Goal: Task Accomplishment & Management: Use online tool/utility

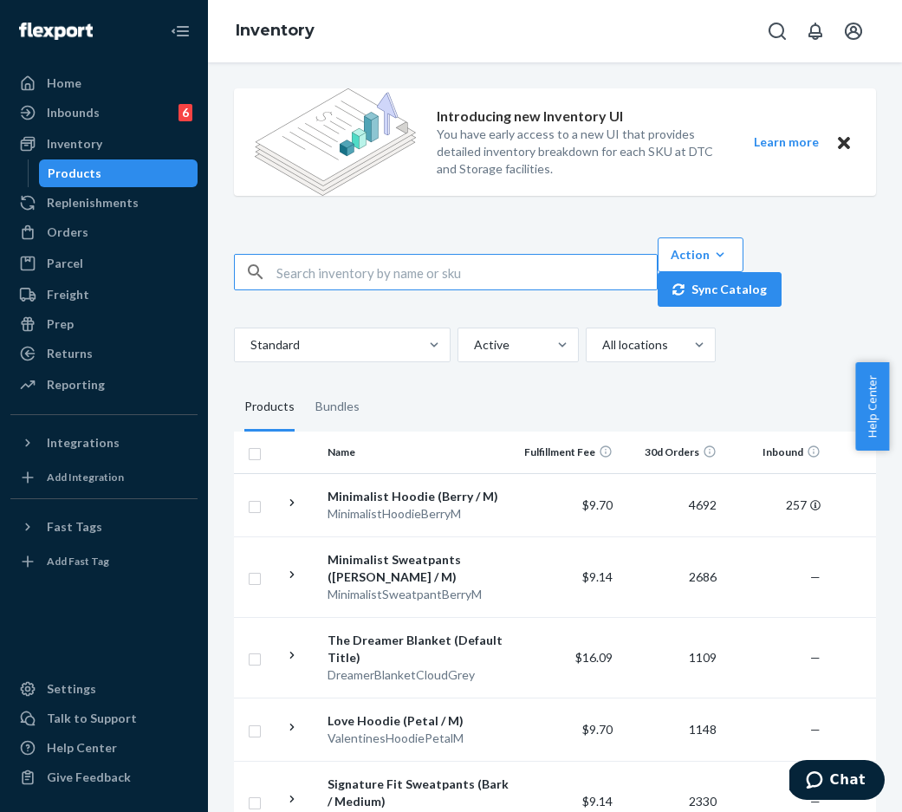
click at [394, 283] on input "text" at bounding box center [466, 272] width 380 height 35
paste input "MinimalistHoodieSteelGreyLeopardM"
click at [341, 273] on input "MinimalistHoodieSteelGreyLeopardM" at bounding box center [466, 272] width 380 height 35
click at [387, 271] on input "Minimalist HoodieSteelGreyLeopardM" at bounding box center [466, 272] width 380 height 35
click at [420, 272] on input "Minimalist Hoodie SteelGreyLeopardM" at bounding box center [466, 272] width 380 height 35
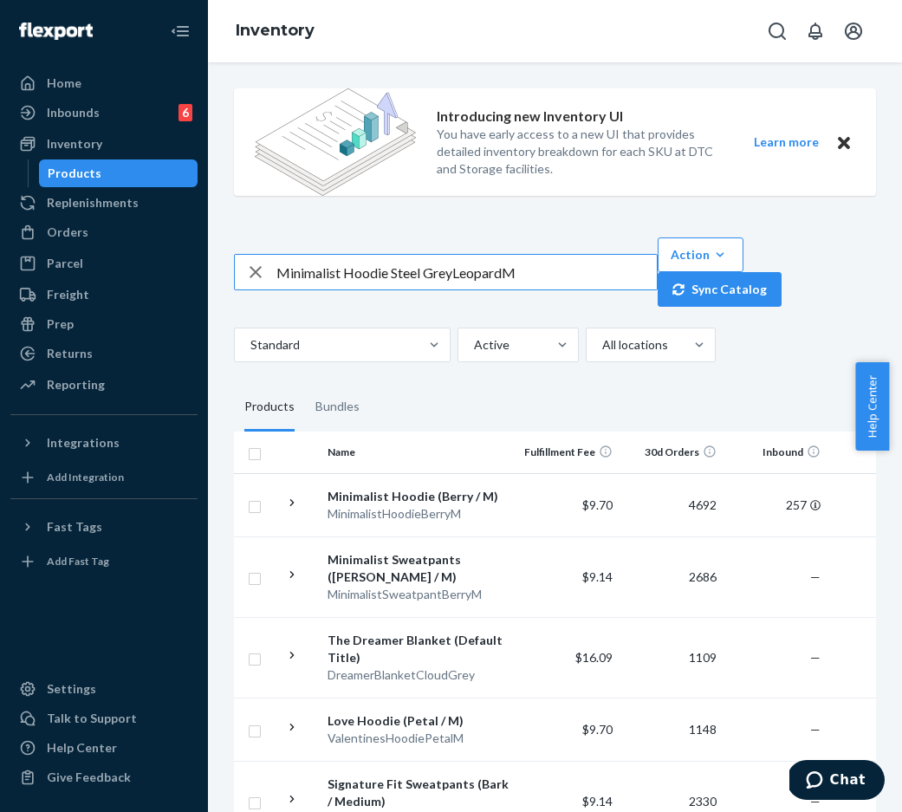
click at [453, 276] on input "Minimalist Hoodie Steel GreyLeopardM" at bounding box center [466, 272] width 380 height 35
click at [506, 274] on input "Minimalist Hoodie Steel Grey LeopardM" at bounding box center [466, 272] width 380 height 35
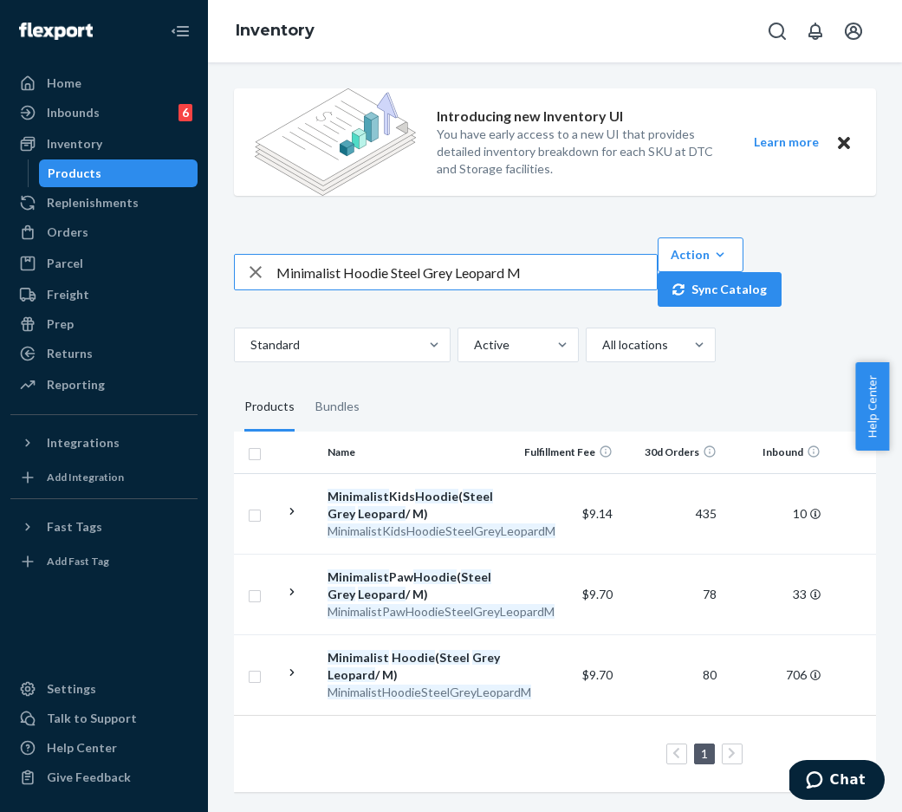
paste input "Brown Leopard / M SKU"
drag, startPoint x: 551, startPoint y: 260, endPoint x: 223, endPoint y: 256, distance: 328.5
click at [224, 256] on div "Introducing new Inventory UI You have early access to a new UI that provides de…" at bounding box center [555, 442] width 668 height 735
drag, startPoint x: 519, startPoint y: 263, endPoint x: 549, endPoint y: 263, distance: 30.3
click at [521, 263] on input "Minimalist Hoodie Brown Leopard / M SKU" at bounding box center [466, 272] width 380 height 35
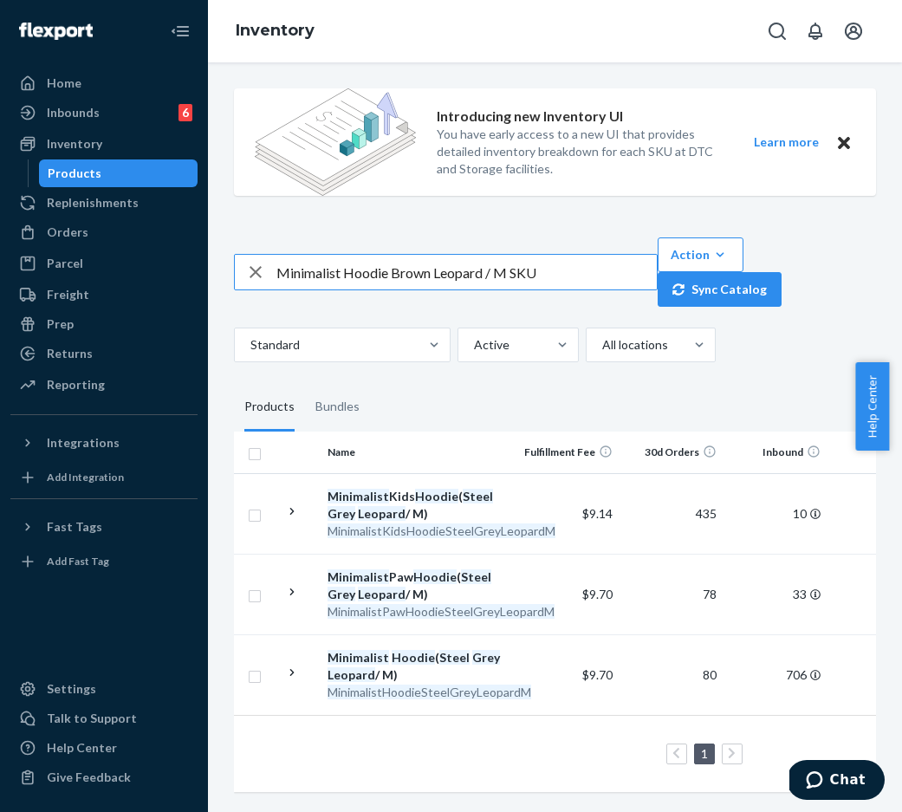
paste input "HoodieBrownLeopardM"
drag, startPoint x: 556, startPoint y: 263, endPoint x: 279, endPoint y: 262, distance: 277.3
click at [279, 262] on input "MinimalistHoodieBrownLeopardM" at bounding box center [466, 272] width 380 height 35
click at [337, 266] on input "MinimalistHoodieBrownLeopardM" at bounding box center [466, 272] width 380 height 35
click at [341, 263] on input "MinimalistHoodieBrownLeopardM" at bounding box center [466, 272] width 380 height 35
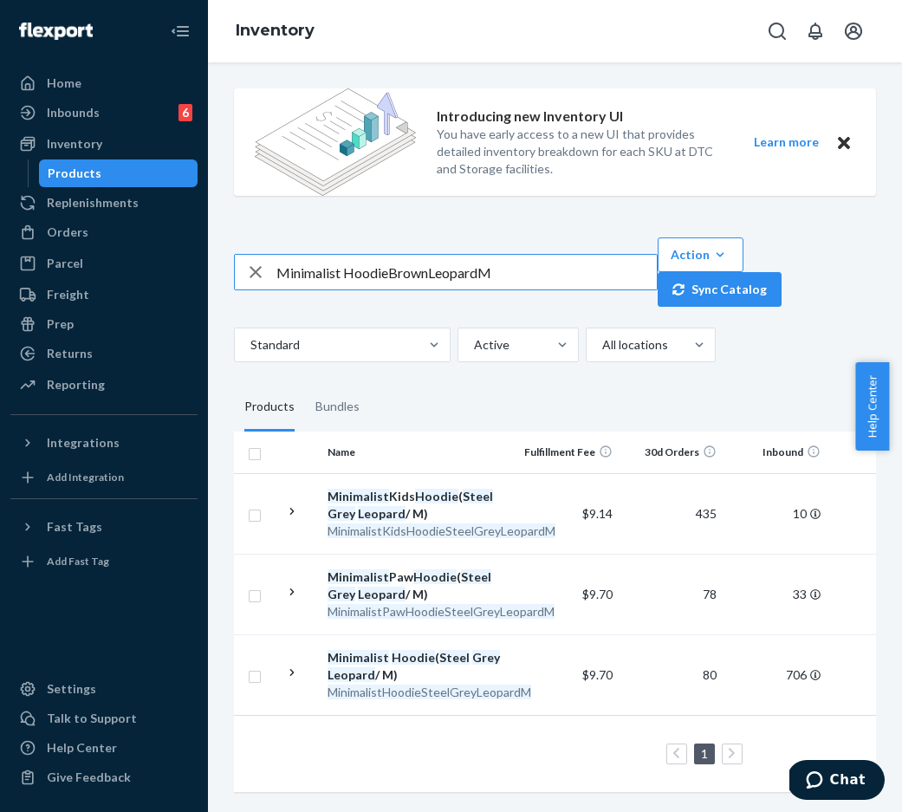
drag, startPoint x: 387, startPoint y: 264, endPoint x: 426, endPoint y: 262, distance: 39.1
click at [387, 264] on input "Minimalist HoodieBrownLeopardM" at bounding box center [466, 272] width 380 height 35
click at [430, 263] on input "Minimalist Hoodie BrownLeopardM" at bounding box center [466, 272] width 380 height 35
click at [486, 263] on input "Minimalist Hoodie Brown LeopardM" at bounding box center [466, 272] width 380 height 35
type input "Minimalist Hoodie Brown Leopard M"
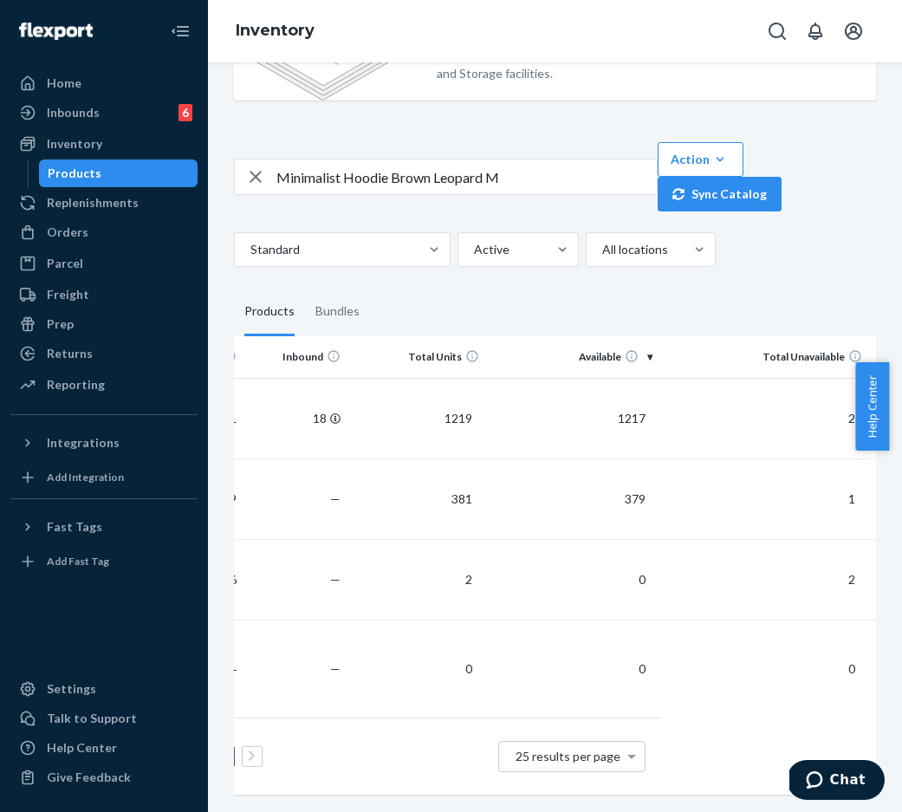
scroll to position [0, 184]
